Goal: Find specific page/section: Find specific page/section

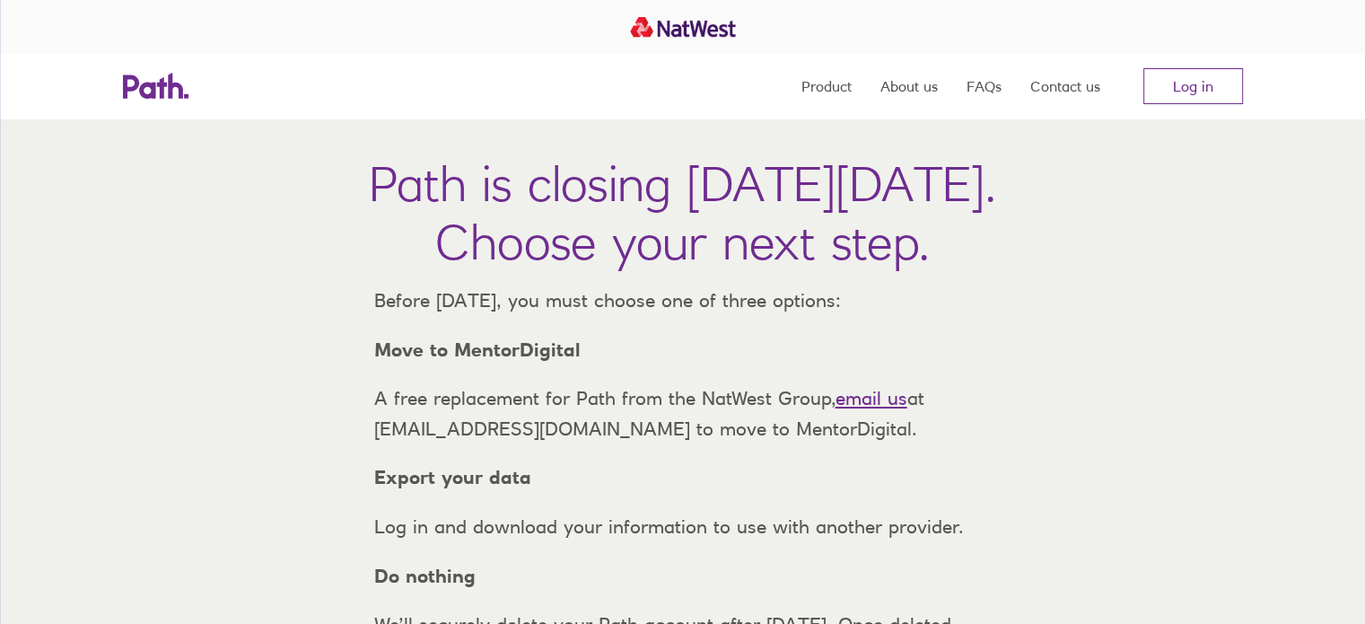
scroll to position [90, 0]
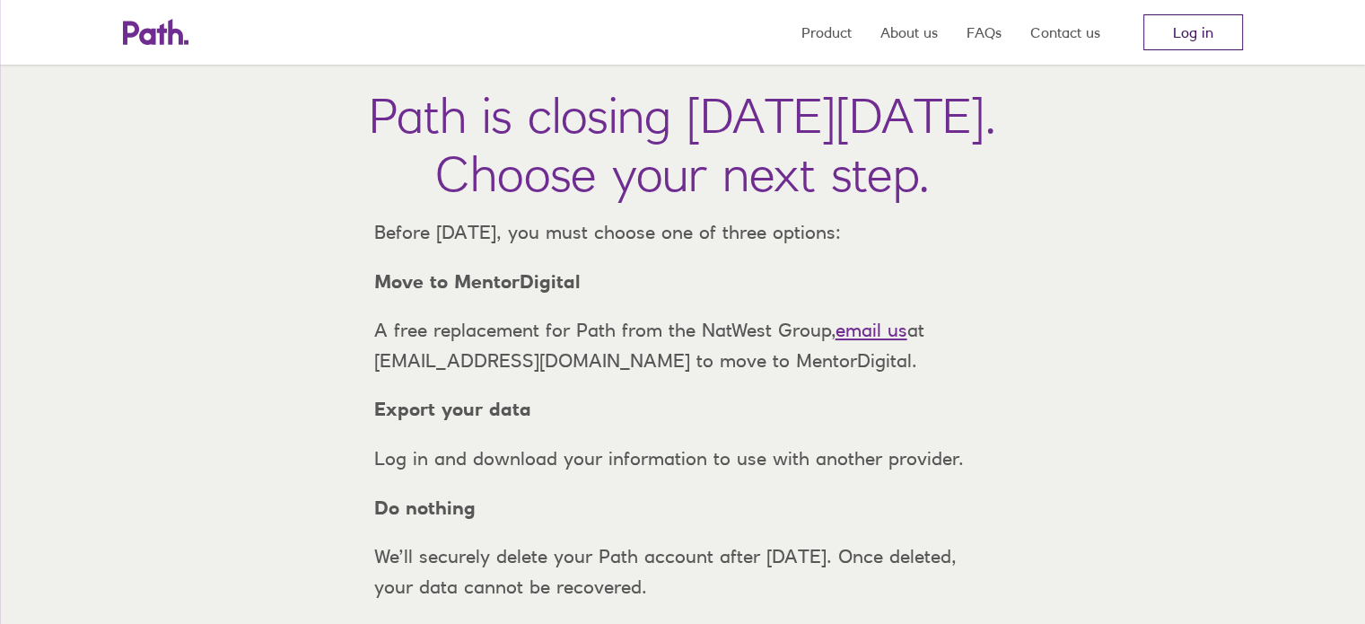
click at [1186, 27] on link "Log in" at bounding box center [1194, 32] width 100 height 36
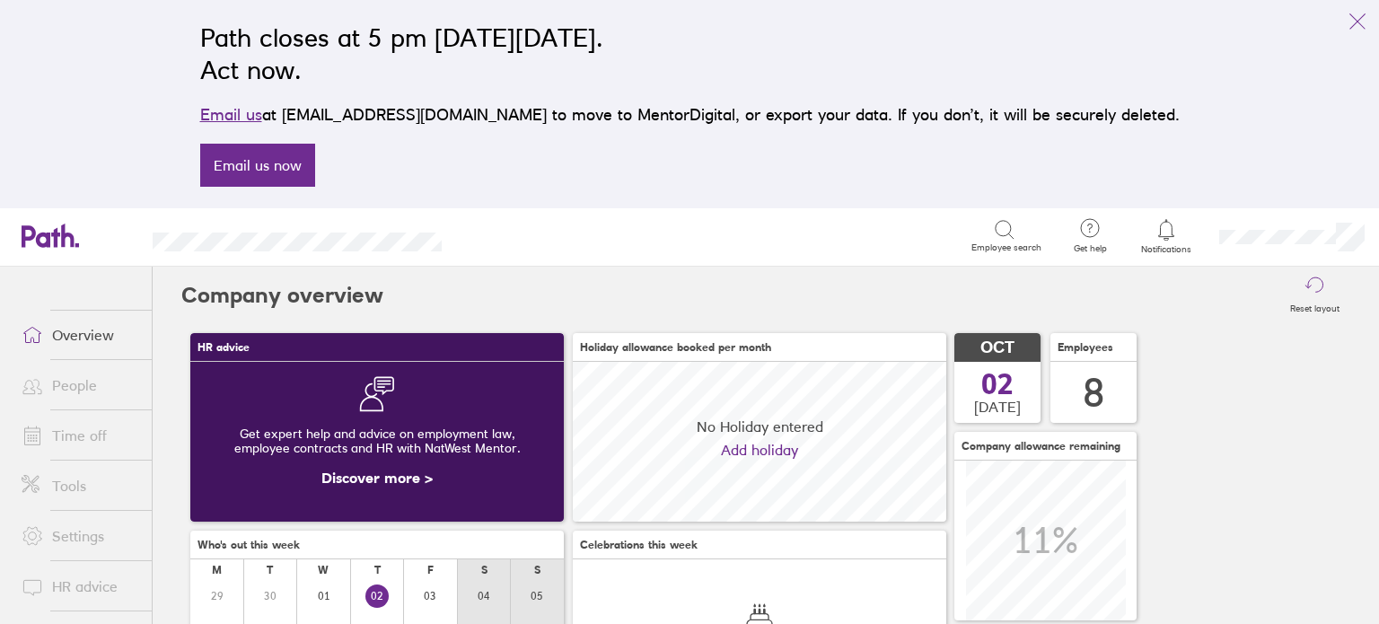
scroll to position [159, 373]
click at [69, 380] on link "People" at bounding box center [79, 385] width 145 height 36
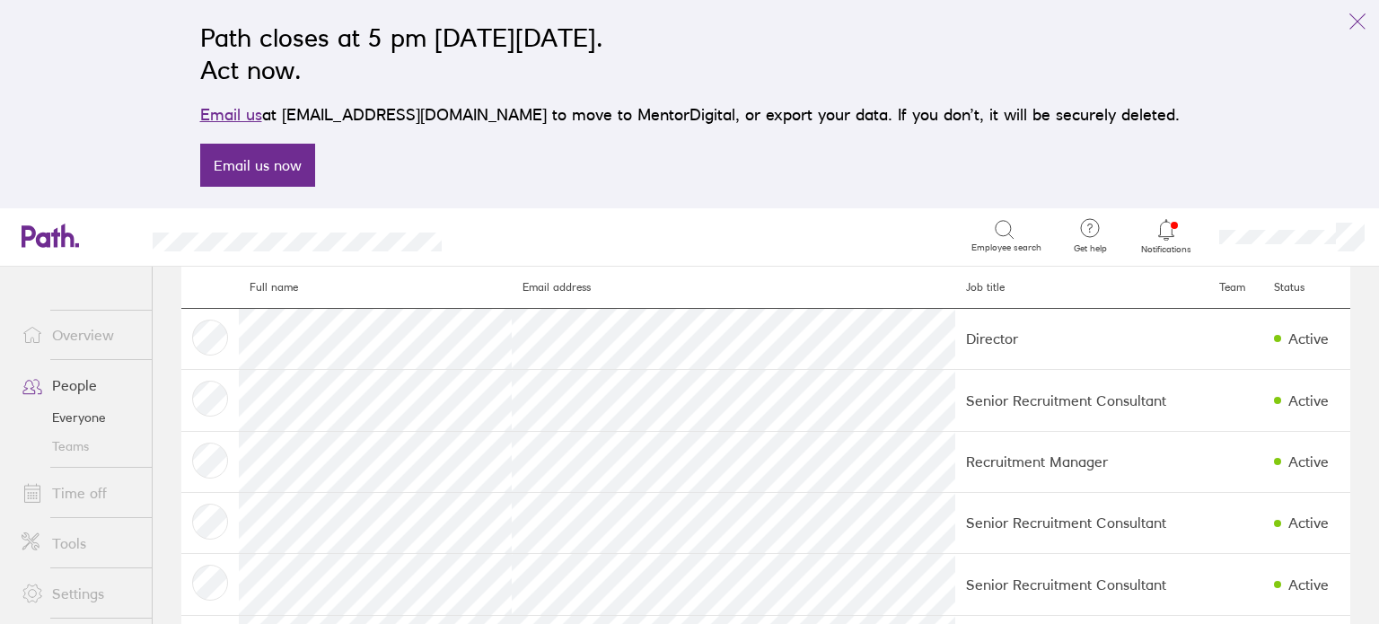
scroll to position [90, 0]
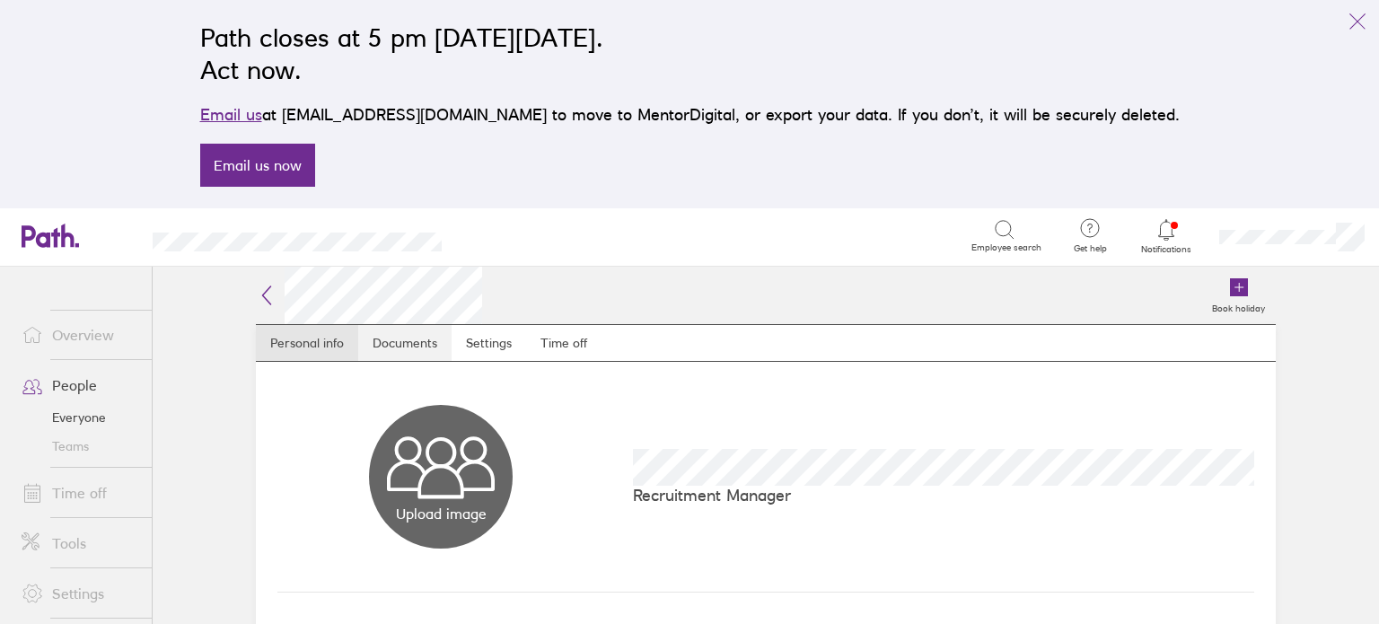
click at [399, 344] on link "Documents" at bounding box center [404, 343] width 93 height 36
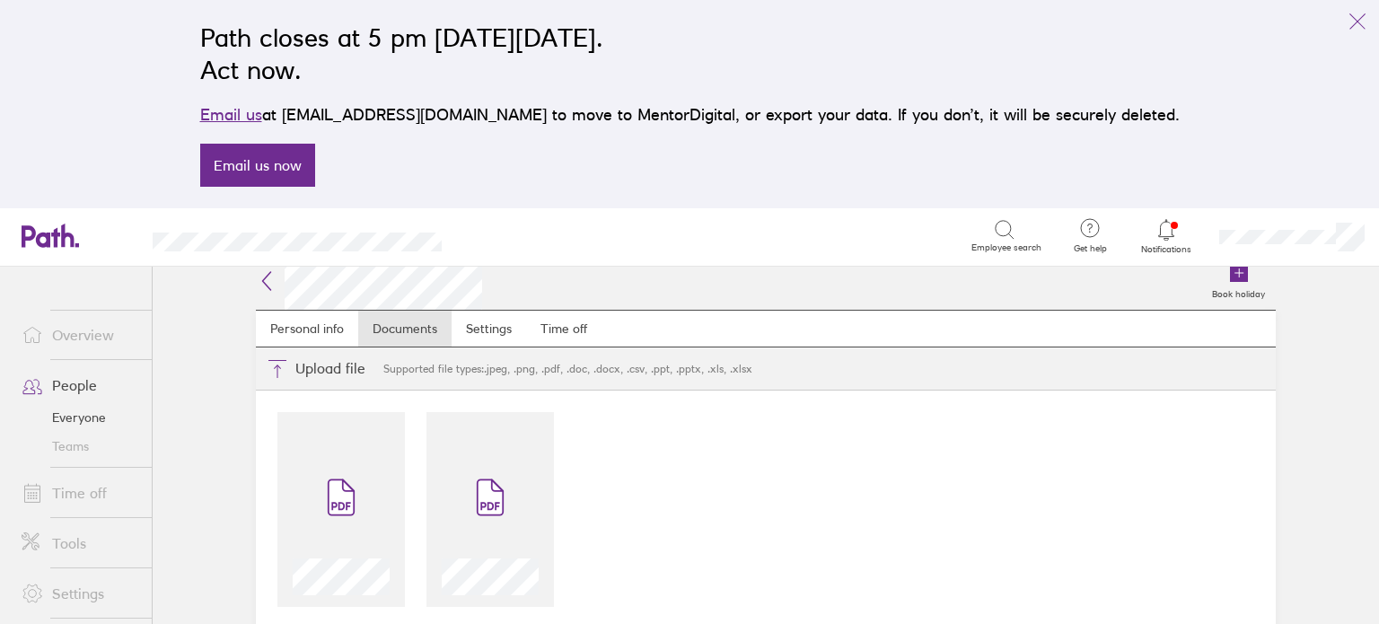
scroll to position [18, 0]
click at [329, 480] on icon at bounding box center [341, 494] width 25 height 35
